Goal: Transaction & Acquisition: Purchase product/service

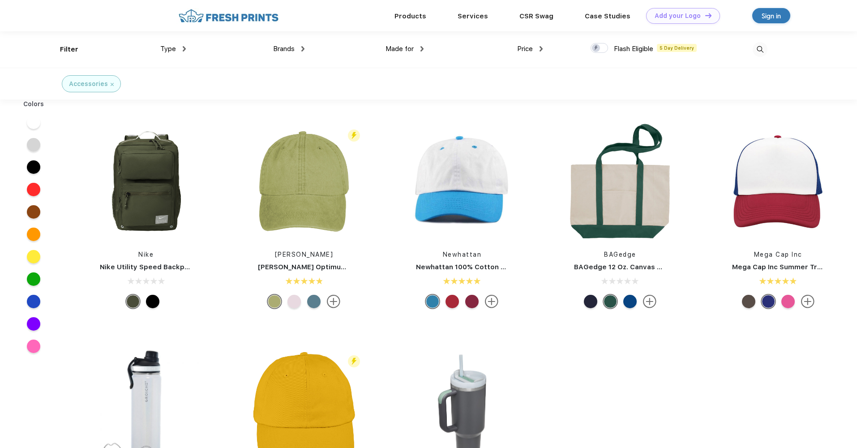
scroll to position [0, 0]
click at [166, 180] on img at bounding box center [145, 180] width 119 height 119
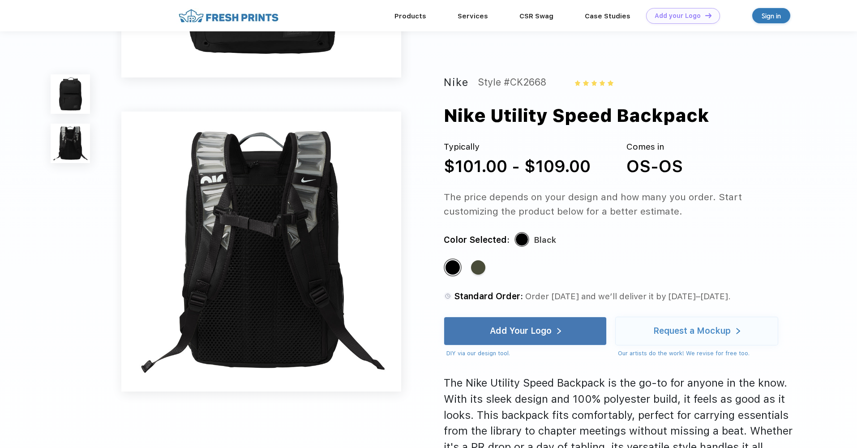
scroll to position [247, 0]
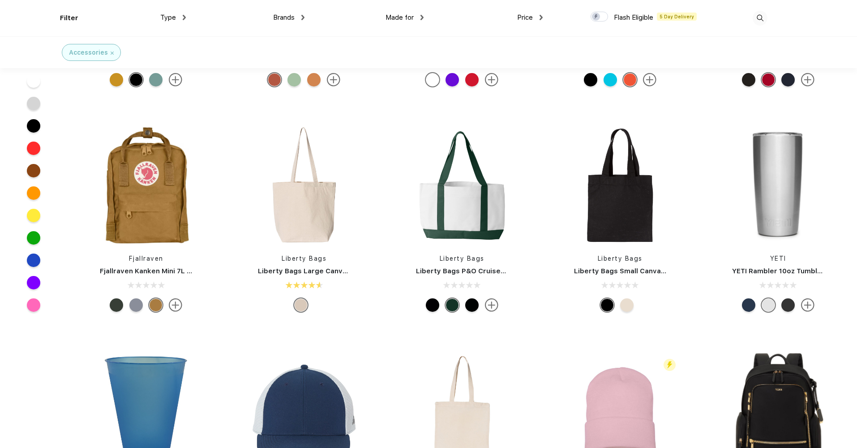
scroll to position [606, 0]
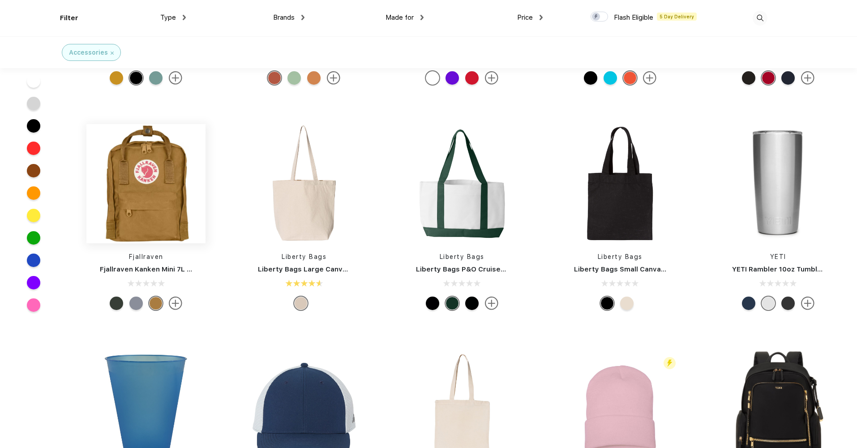
click at [164, 203] on img at bounding box center [145, 183] width 119 height 119
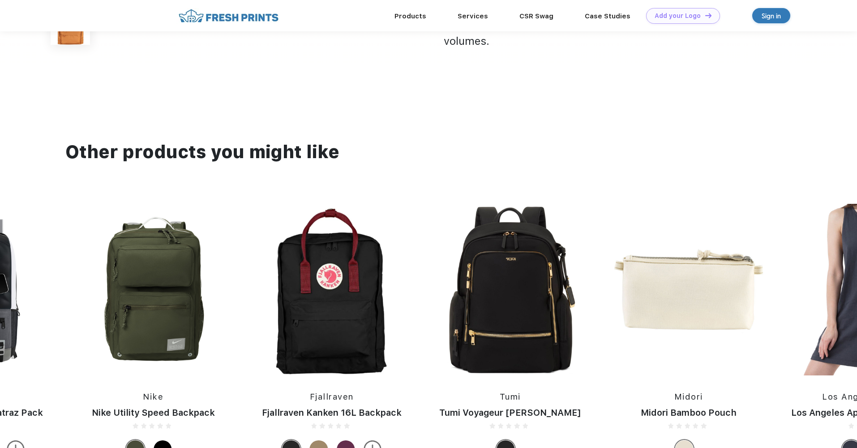
scroll to position [490, 0]
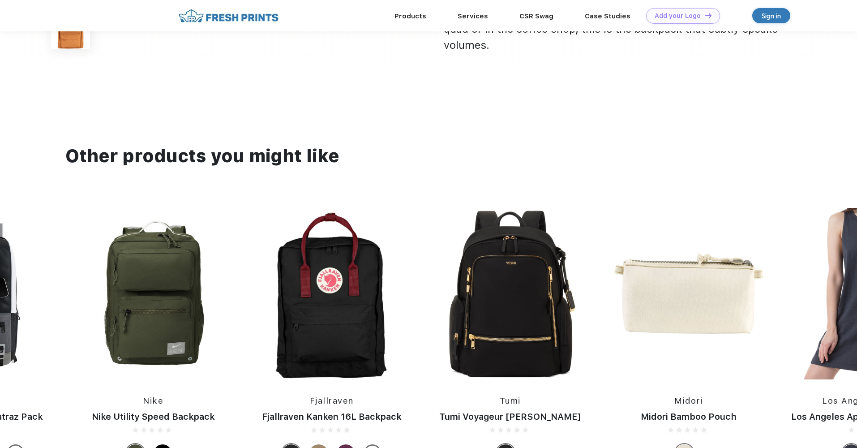
click at [841, 283] on img at bounding box center [869, 293] width 174 height 171
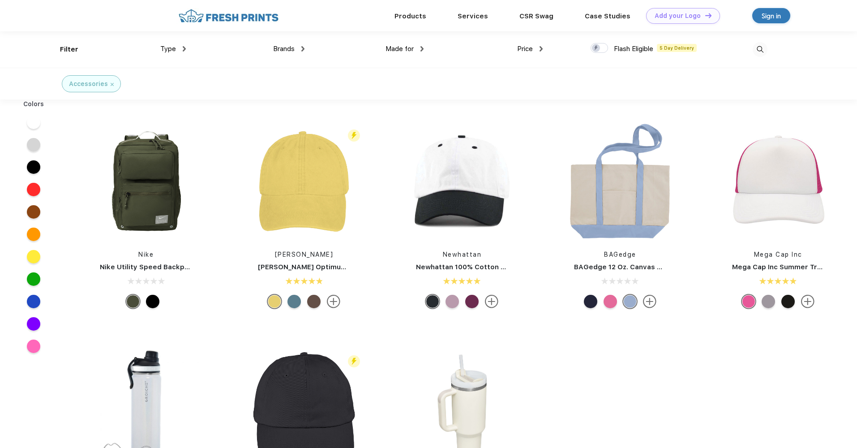
scroll to position [0, 0]
click at [417, 12] on link "Products" at bounding box center [410, 15] width 32 height 8
